Goal: Transaction & Acquisition: Book appointment/travel/reservation

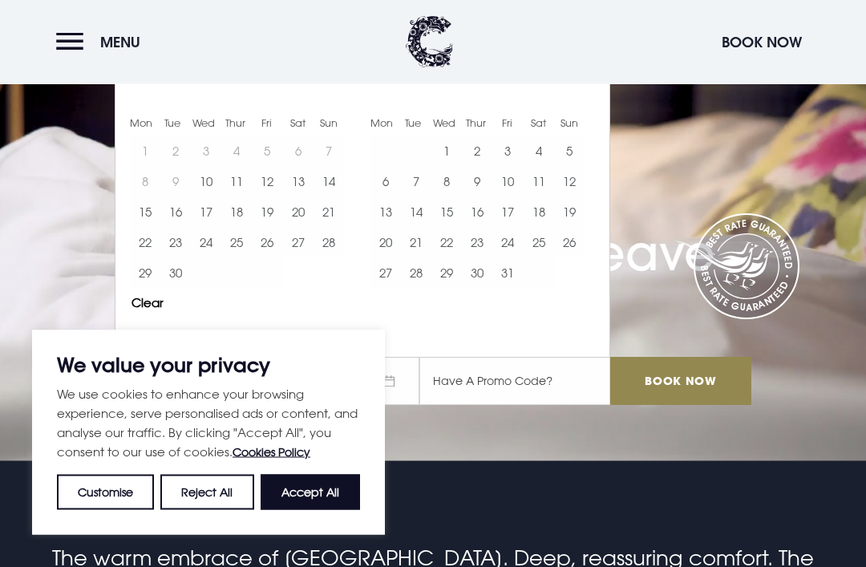
scroll to position [96, 0]
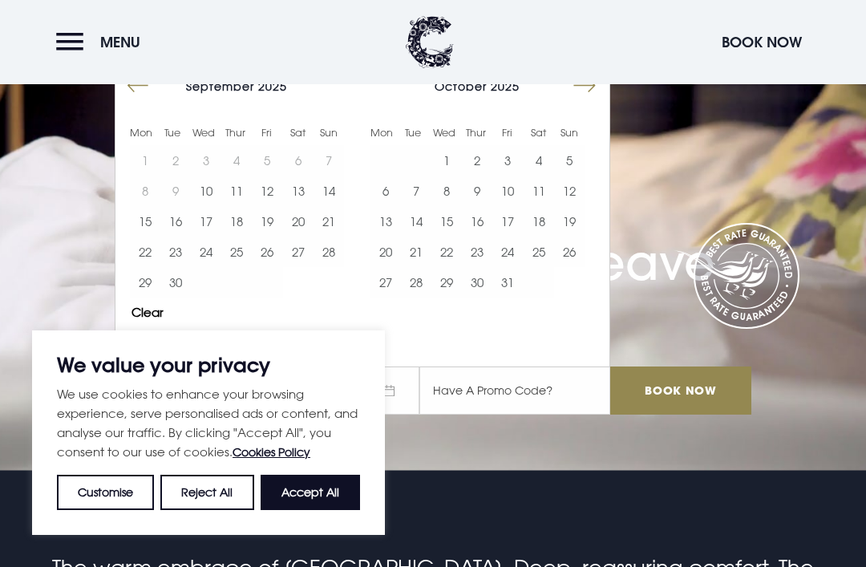
click at [572, 101] on button "Move forward to switch to the next month." at bounding box center [584, 86] width 30 height 30
click at [579, 101] on button "Move forward to switch to the next month." at bounding box center [584, 86] width 30 height 30
click at [575, 101] on button "Move forward to switch to the next month." at bounding box center [584, 86] width 30 height 30
click at [570, 101] on button "Move forward to switch to the next month." at bounding box center [584, 86] width 30 height 30
click at [562, 98] on div "[DATE]" at bounding box center [477, 86] width 214 height 23
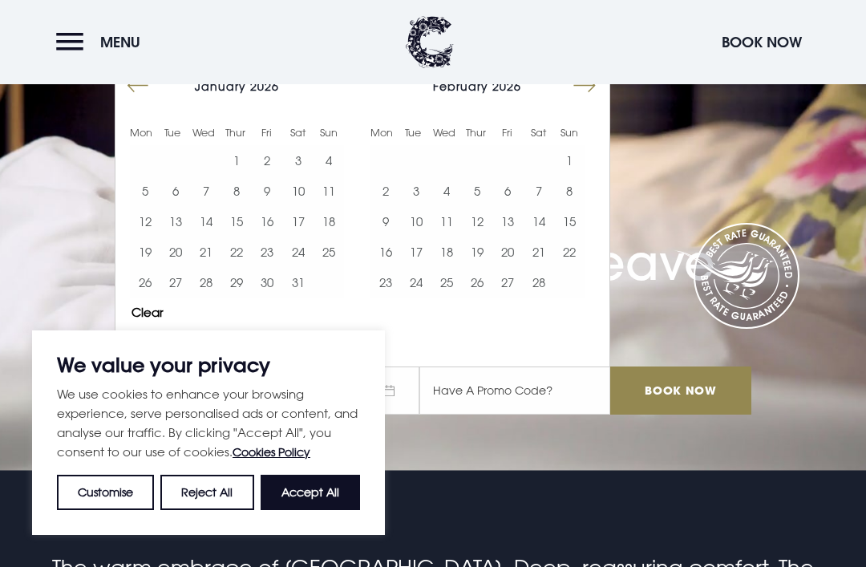
click at [578, 101] on button "Move forward to switch to the next month." at bounding box center [584, 86] width 30 height 30
click at [570, 101] on button "Move forward to switch to the next month." at bounding box center [584, 86] width 30 height 30
click at [569, 119] on div "[DATE] 1 2 3 4 5 6 7 8 9 10 11 12 13 14 15 16 17 18 19 20 21 22 23 24 25 26 27 …" at bounding box center [476, 184] width 240 height 244
click at [569, 101] on button "Move forward to switch to the next month." at bounding box center [584, 86] width 30 height 30
click at [576, 101] on button "Move forward to switch to the next month." at bounding box center [584, 86] width 30 height 30
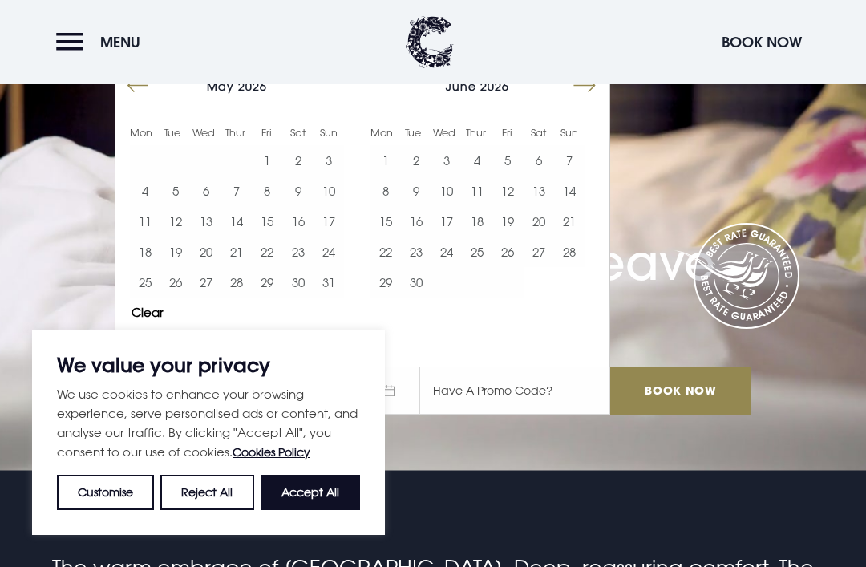
click at [583, 101] on button "Move forward to switch to the next month." at bounding box center [584, 86] width 30 height 30
click at [147, 101] on button "Move backward to switch to the previous month." at bounding box center [138, 86] width 30 height 30
click at [448, 267] on button "24" at bounding box center [446, 251] width 30 height 30
click at [544, 267] on button "27" at bounding box center [538, 251] width 30 height 30
click at [438, 267] on button "24" at bounding box center [446, 251] width 30 height 30
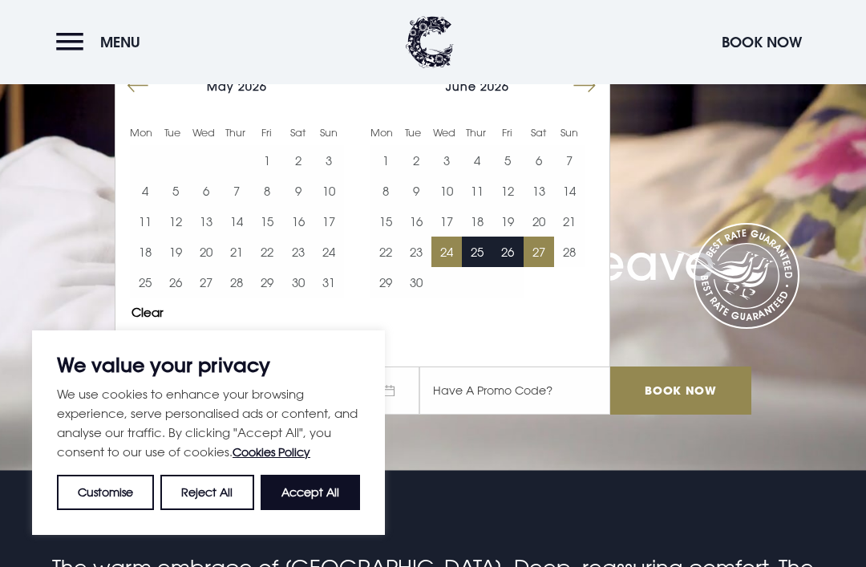
click at [462, 267] on button "25" at bounding box center [477, 251] width 30 height 30
click at [531, 267] on button "27" at bounding box center [538, 251] width 30 height 30
click at [314, 510] on button "Accept All" at bounding box center [309, 491] width 99 height 35
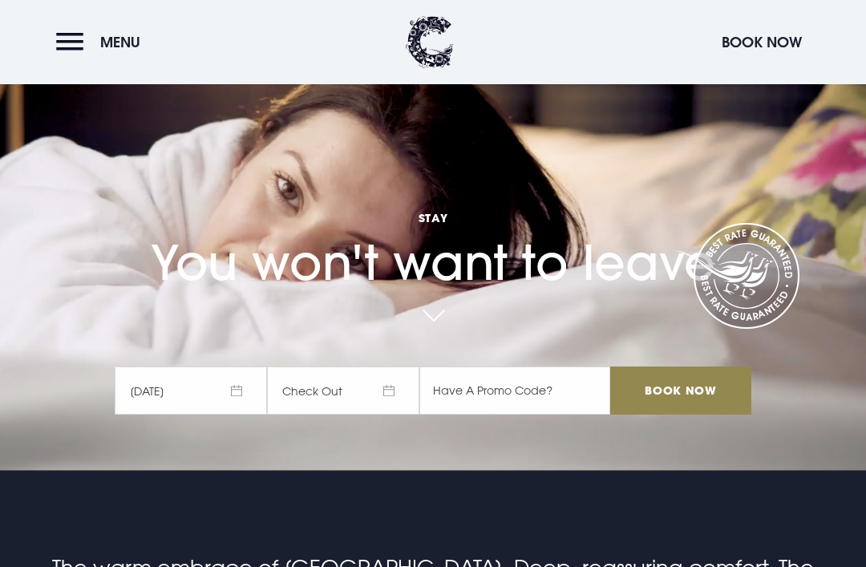
checkbox input "true"
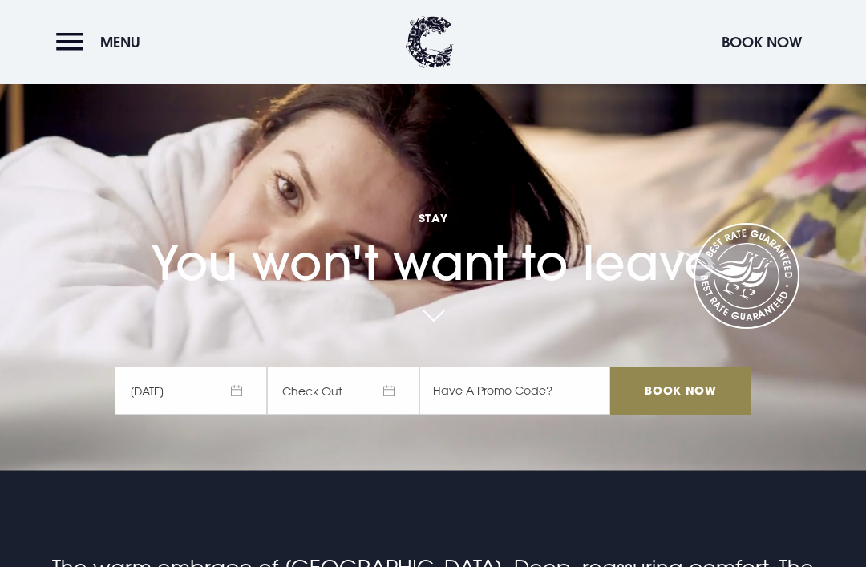
click at [316, 414] on span "Check Out" at bounding box center [343, 390] width 152 height 48
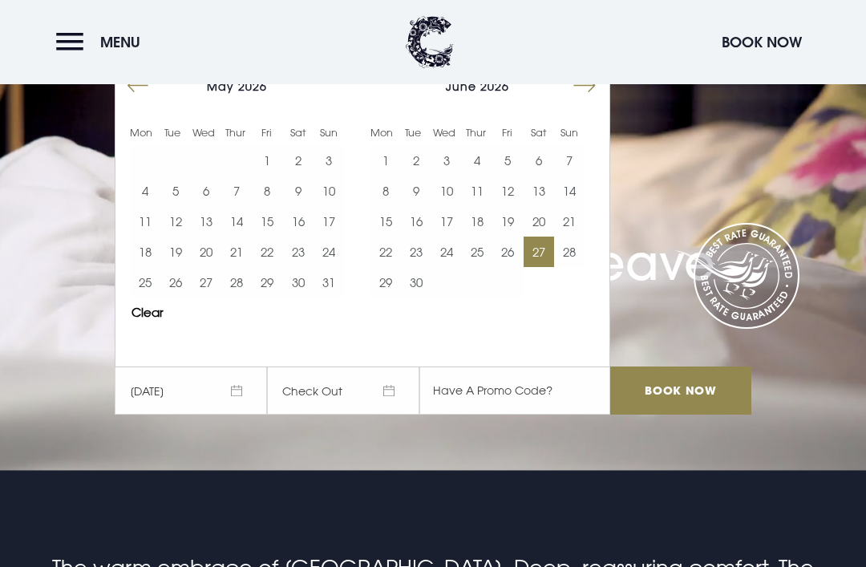
click at [571, 267] on button "28" at bounding box center [569, 251] width 30 height 30
click at [676, 414] on input "Book Now" at bounding box center [680, 390] width 141 height 48
